Goal: Information Seeking & Learning: Find specific fact

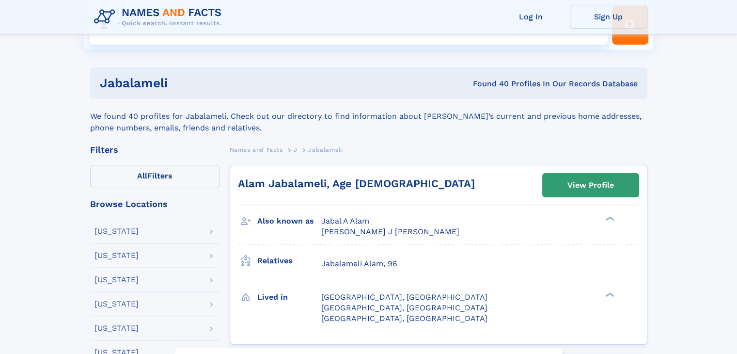
scroll to position [97, 0]
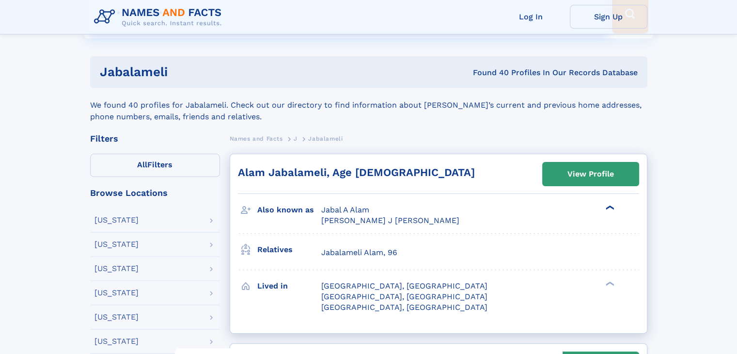
click at [610, 208] on div "❯" at bounding box center [610, 207] width 12 height 6
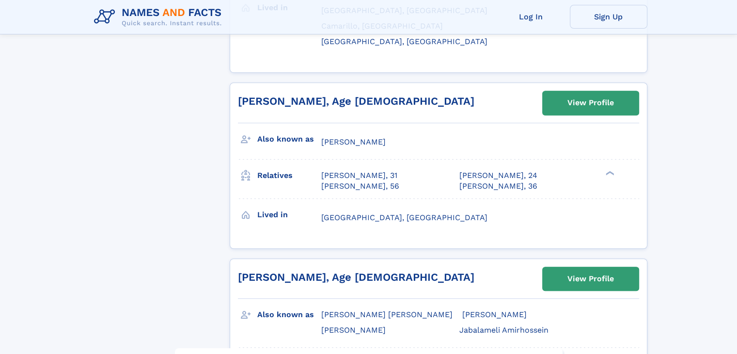
scroll to position [630, 0]
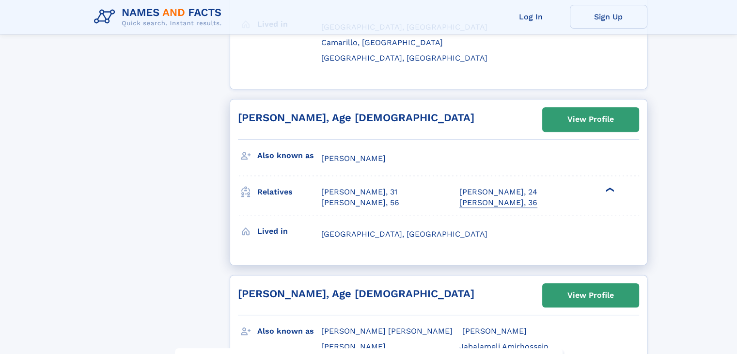
click at [489, 197] on div "[PERSON_NAME], 36" at bounding box center [498, 202] width 78 height 11
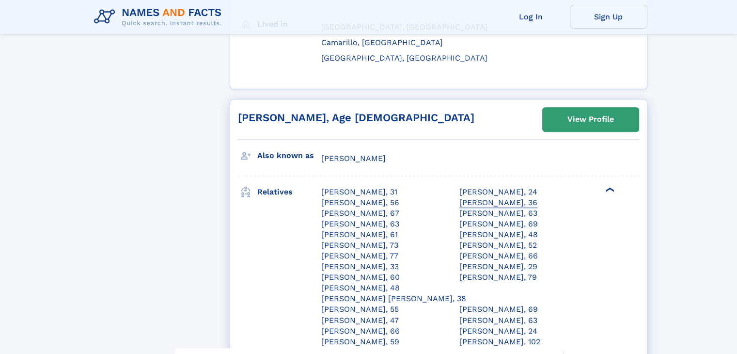
scroll to position [716, 0]
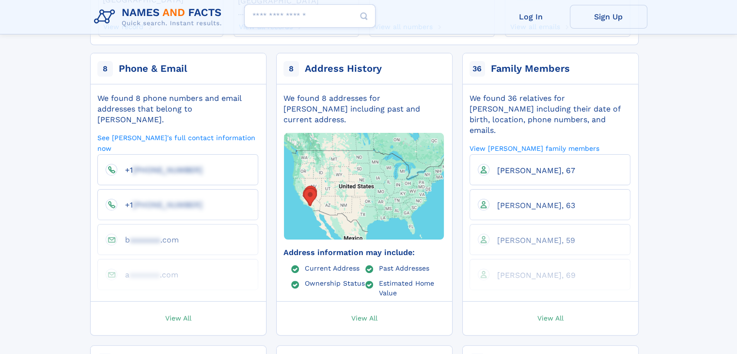
scroll to position [48, 0]
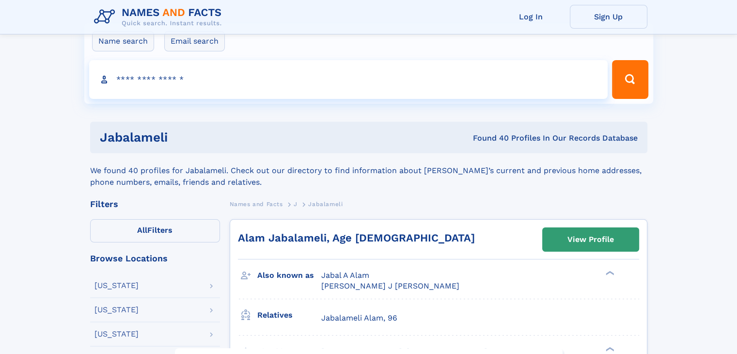
scroll to position [48, 0]
